Goal: Information Seeking & Learning: Learn about a topic

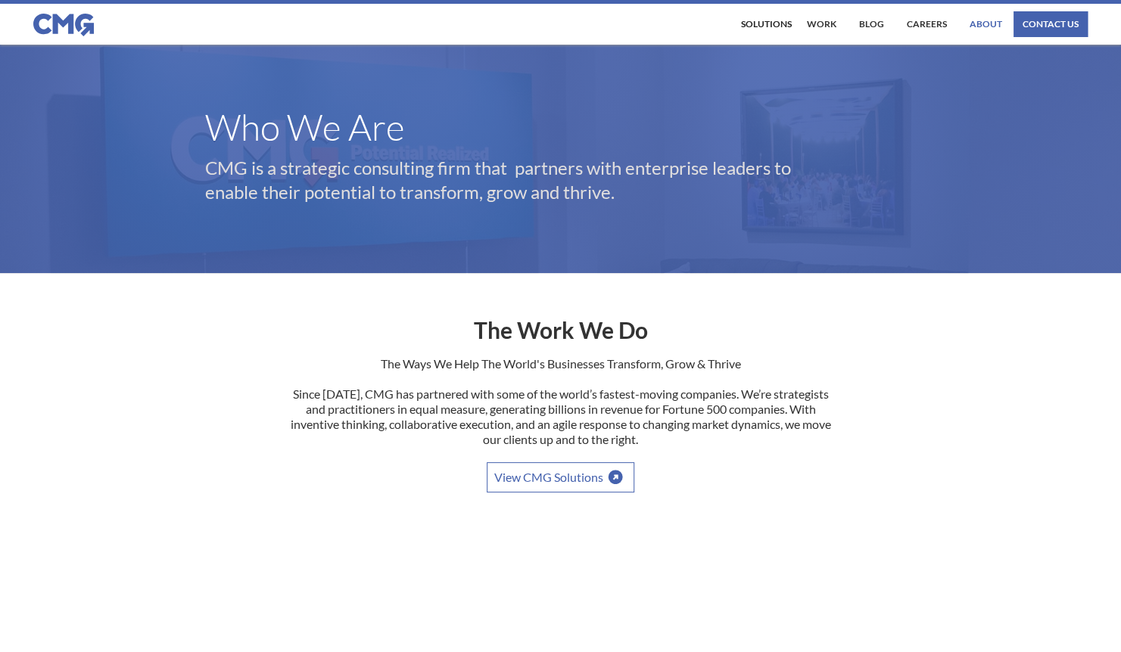
click at [979, 24] on link "About" at bounding box center [986, 24] width 40 height 26
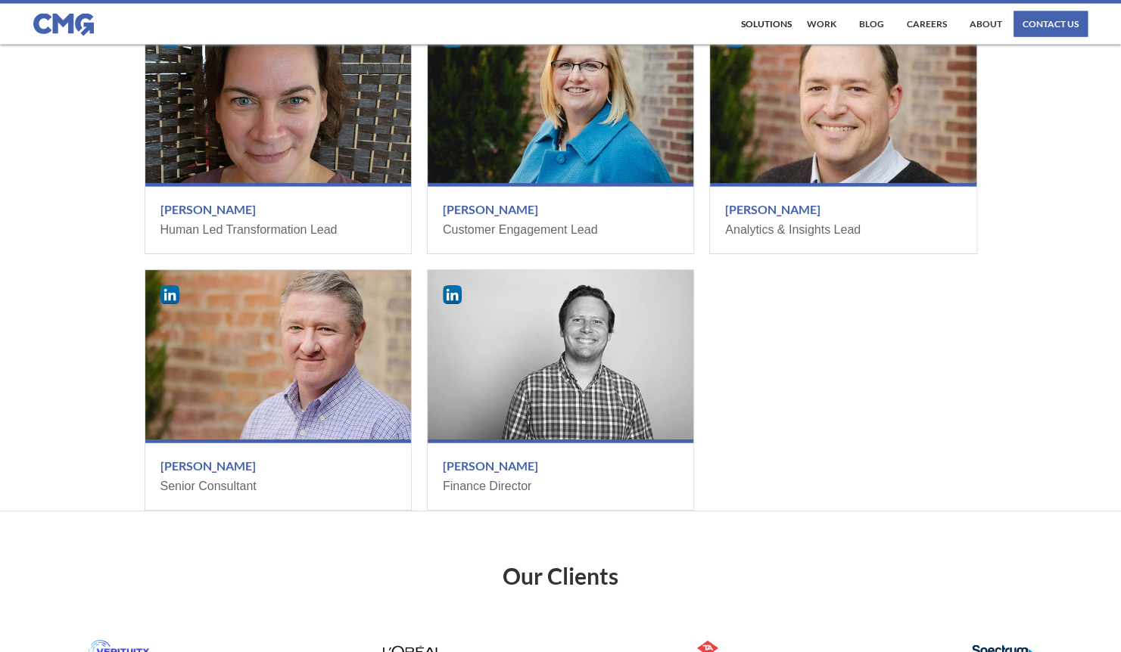
scroll to position [1956, 0]
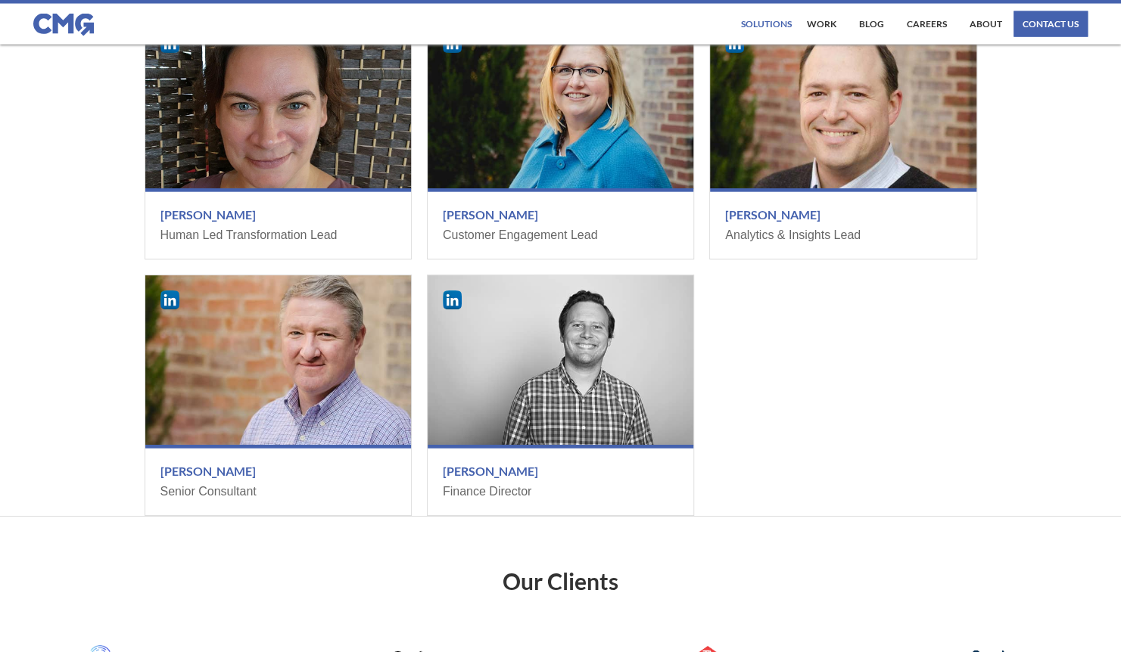
click at [773, 26] on div "Solutions" at bounding box center [766, 24] width 51 height 9
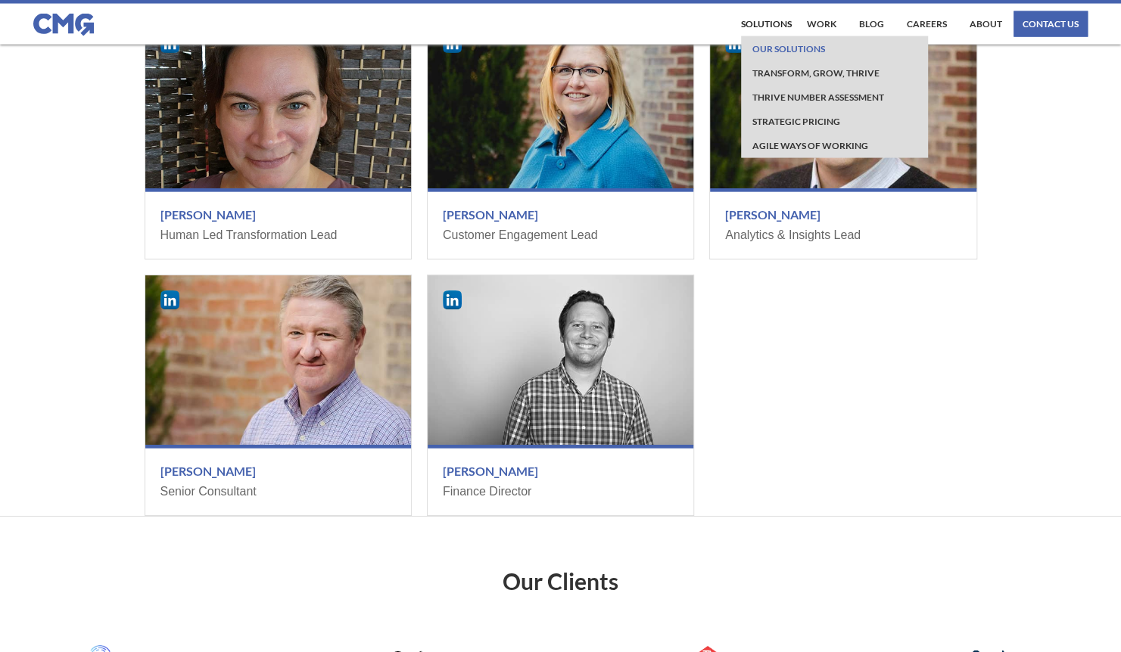
click at [773, 56] on link "Our Solutions" at bounding box center [788, 48] width 80 height 24
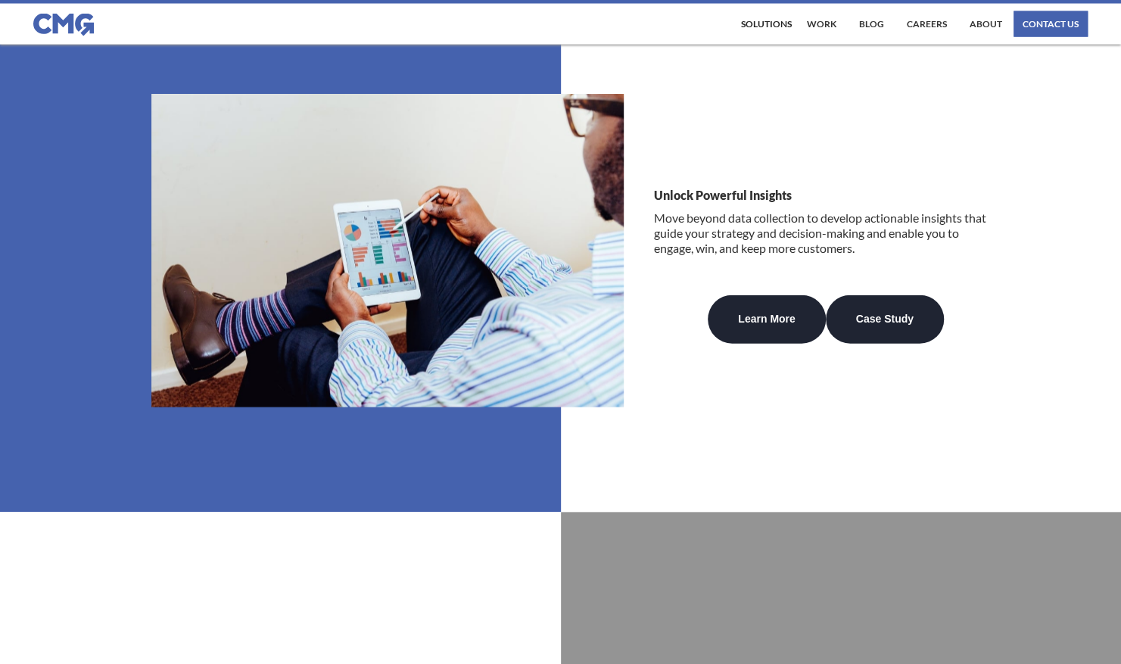
scroll to position [1745, 0]
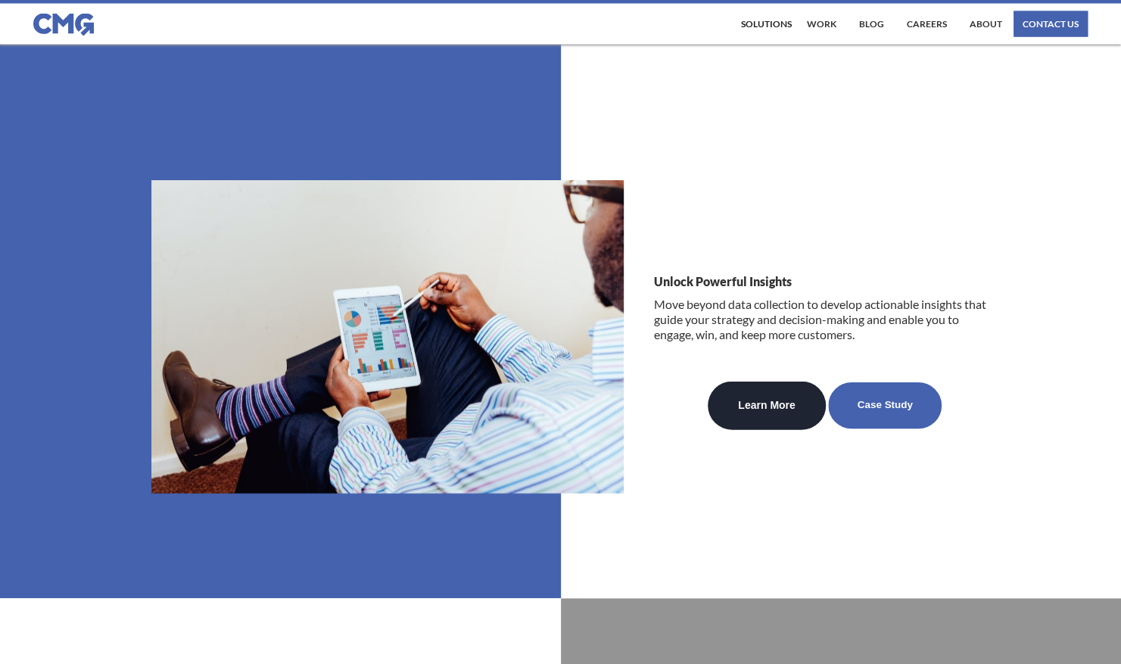
click at [847, 396] on link "Case Study" at bounding box center [885, 406] width 114 height 46
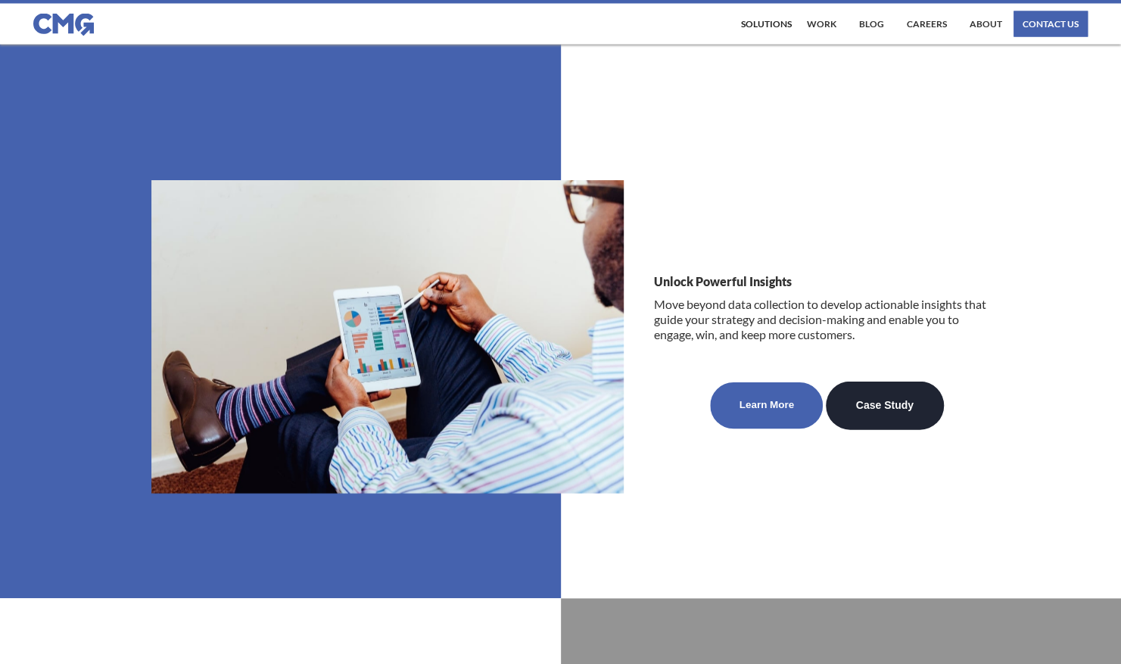
click at [759, 418] on link "Learn More" at bounding box center [766, 406] width 113 height 46
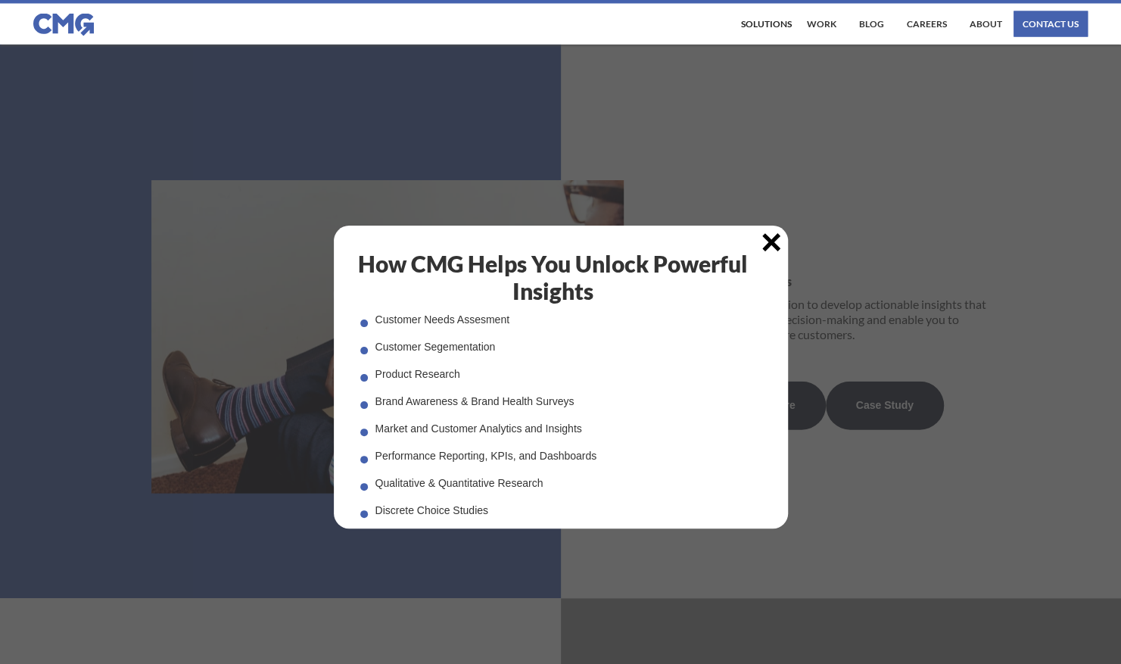
click at [776, 238] on img at bounding box center [771, 242] width 18 height 18
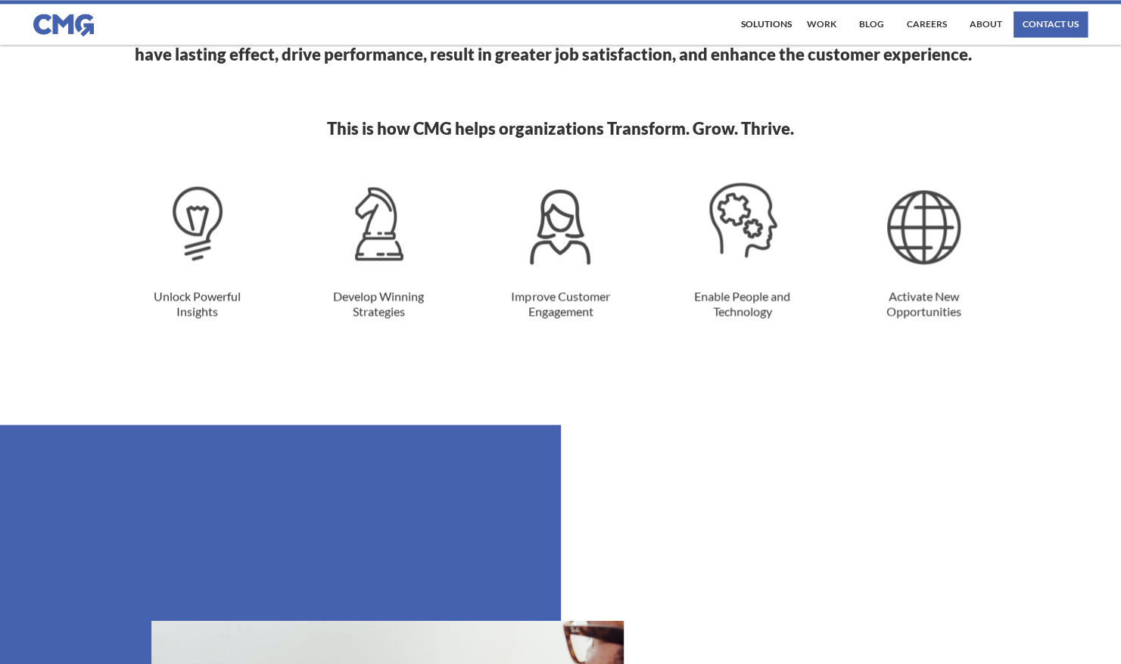
scroll to position [1305, 0]
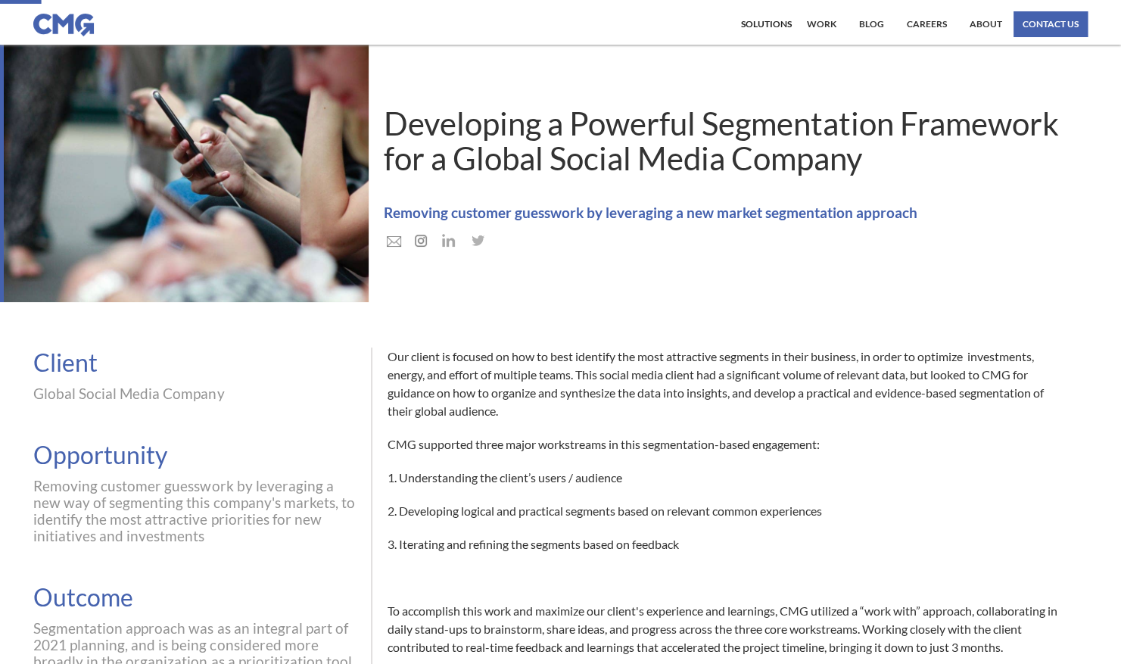
scroll to position [16, 0]
